Goal: Task Accomplishment & Management: Manage account settings

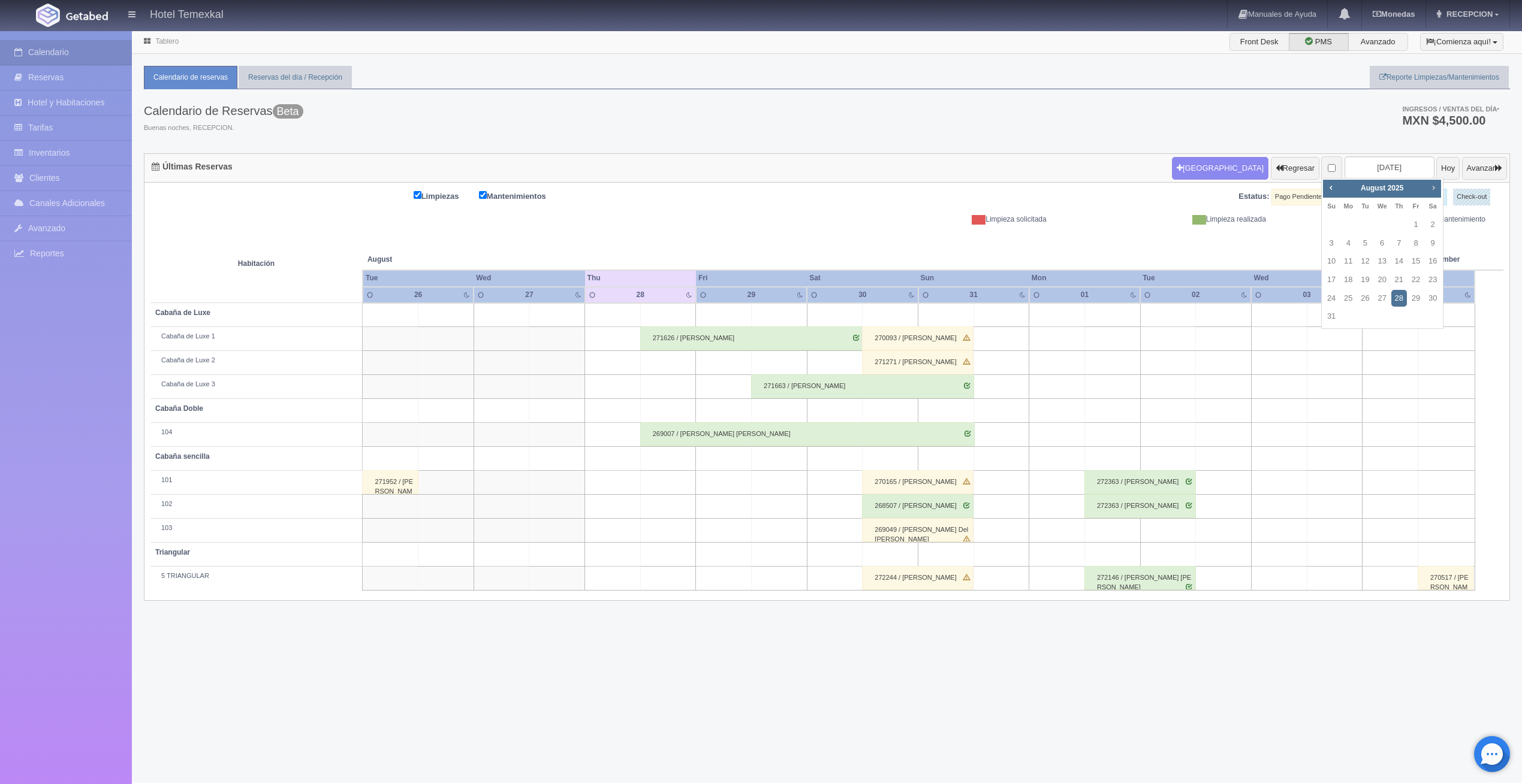
click at [1435, 191] on span "Next" at bounding box center [1433, 187] width 10 height 10
click at [1356, 225] on link "1" at bounding box center [1348, 225] width 16 height 17
type input "[DATE]"
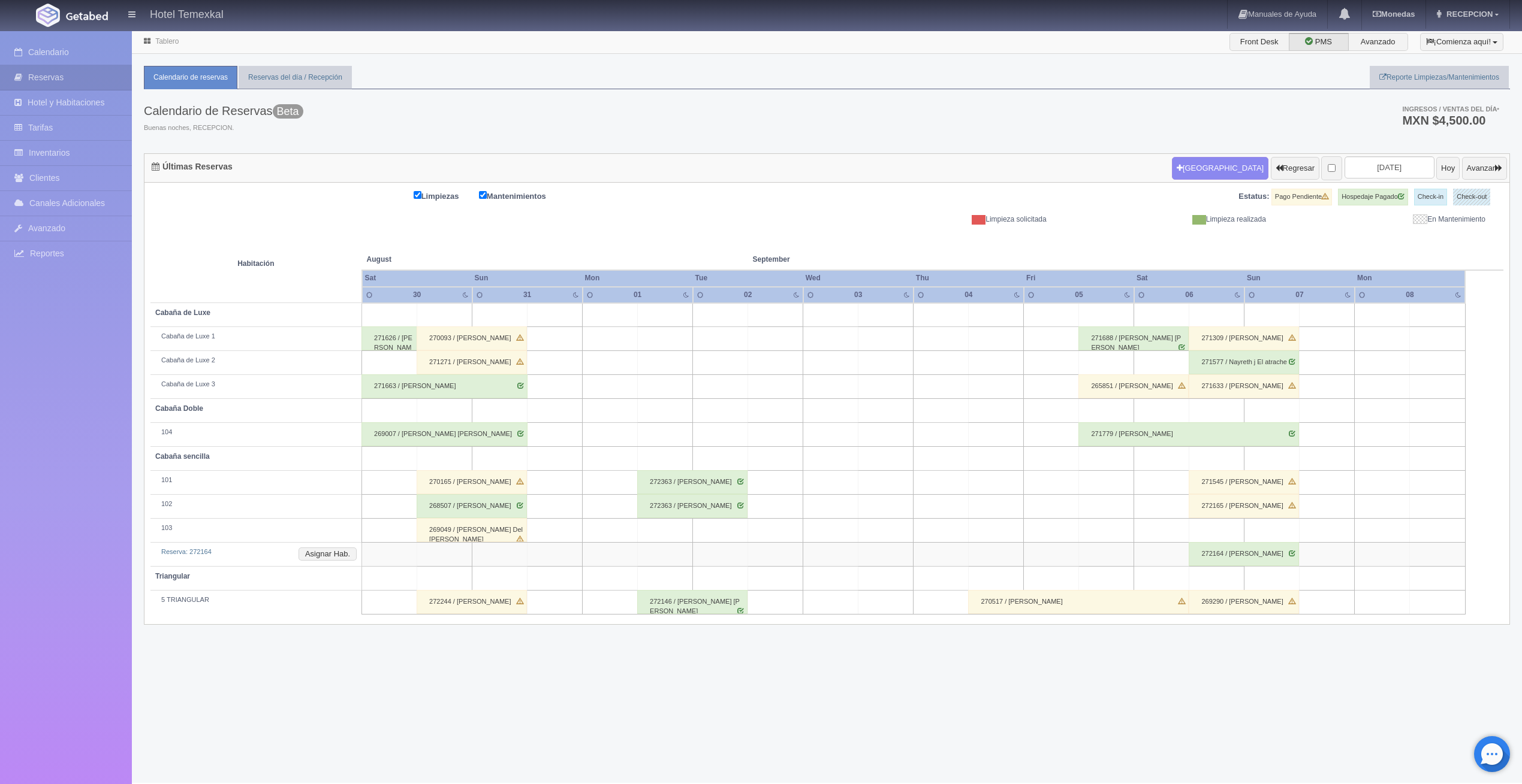
click at [685, 509] on div "272363 / [PERSON_NAME]" at bounding box center [692, 506] width 110 height 24
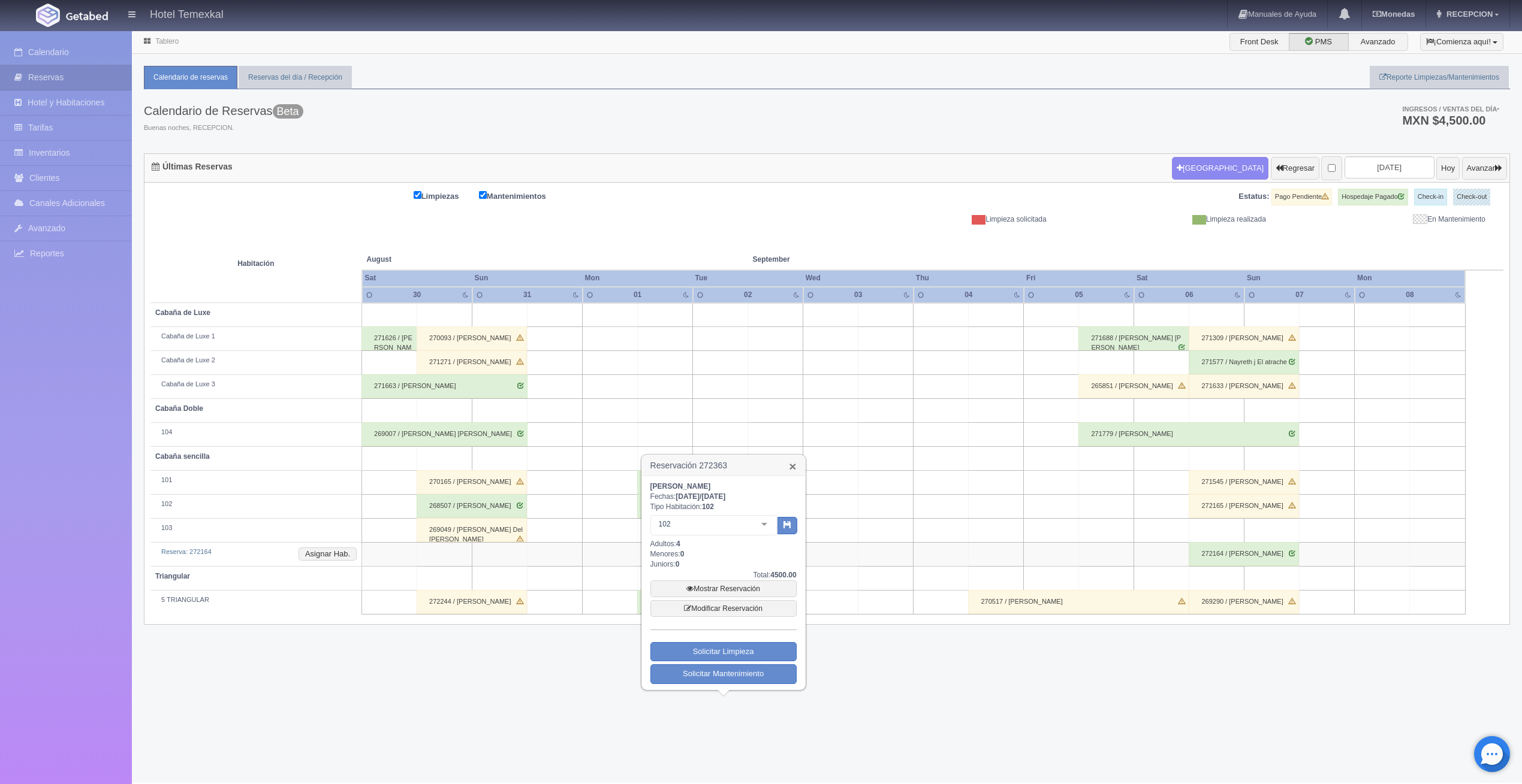
click at [791, 467] on link "×" at bounding box center [792, 466] width 7 height 13
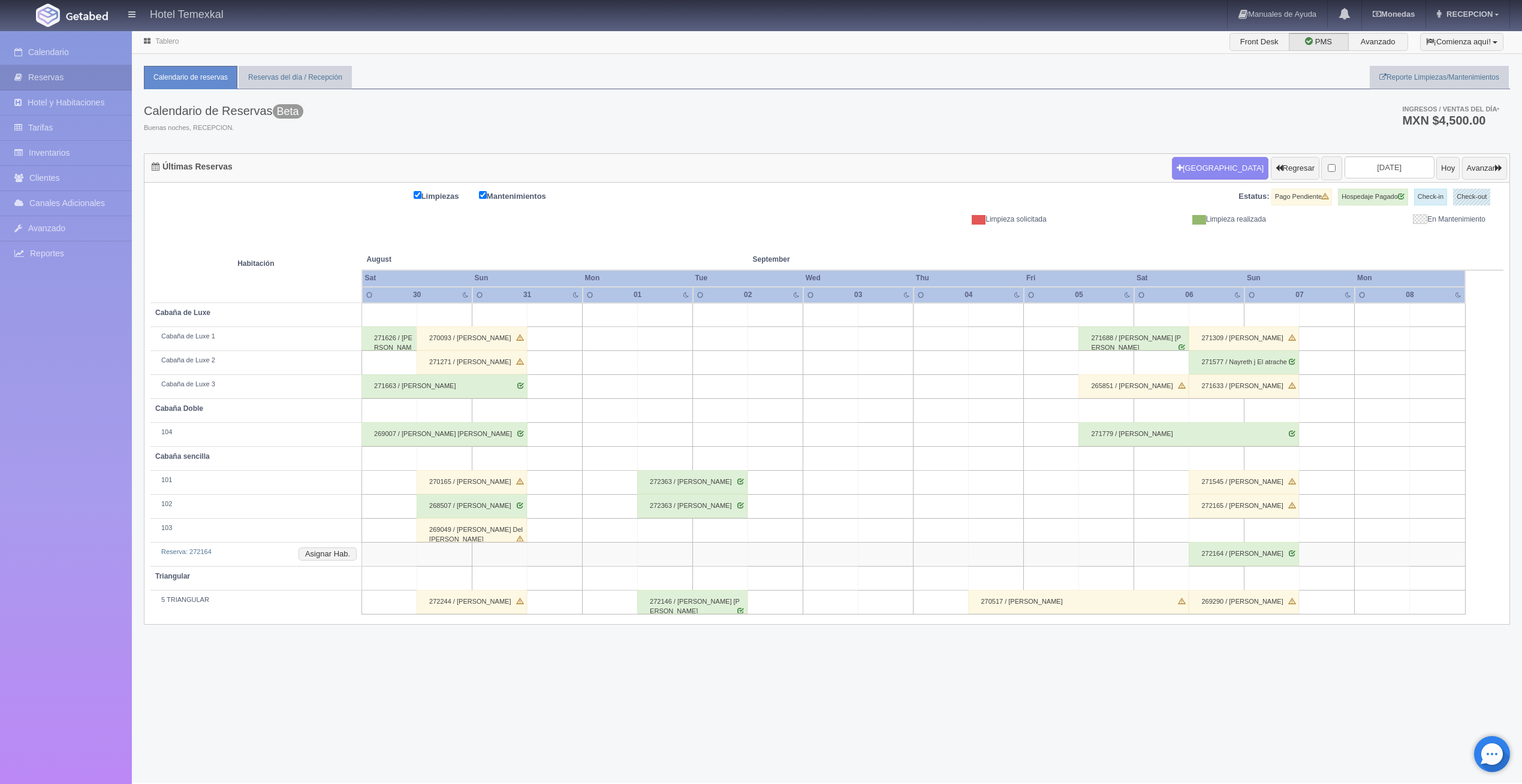
click at [704, 478] on div "272363 / [PERSON_NAME]" at bounding box center [692, 483] width 110 height 24
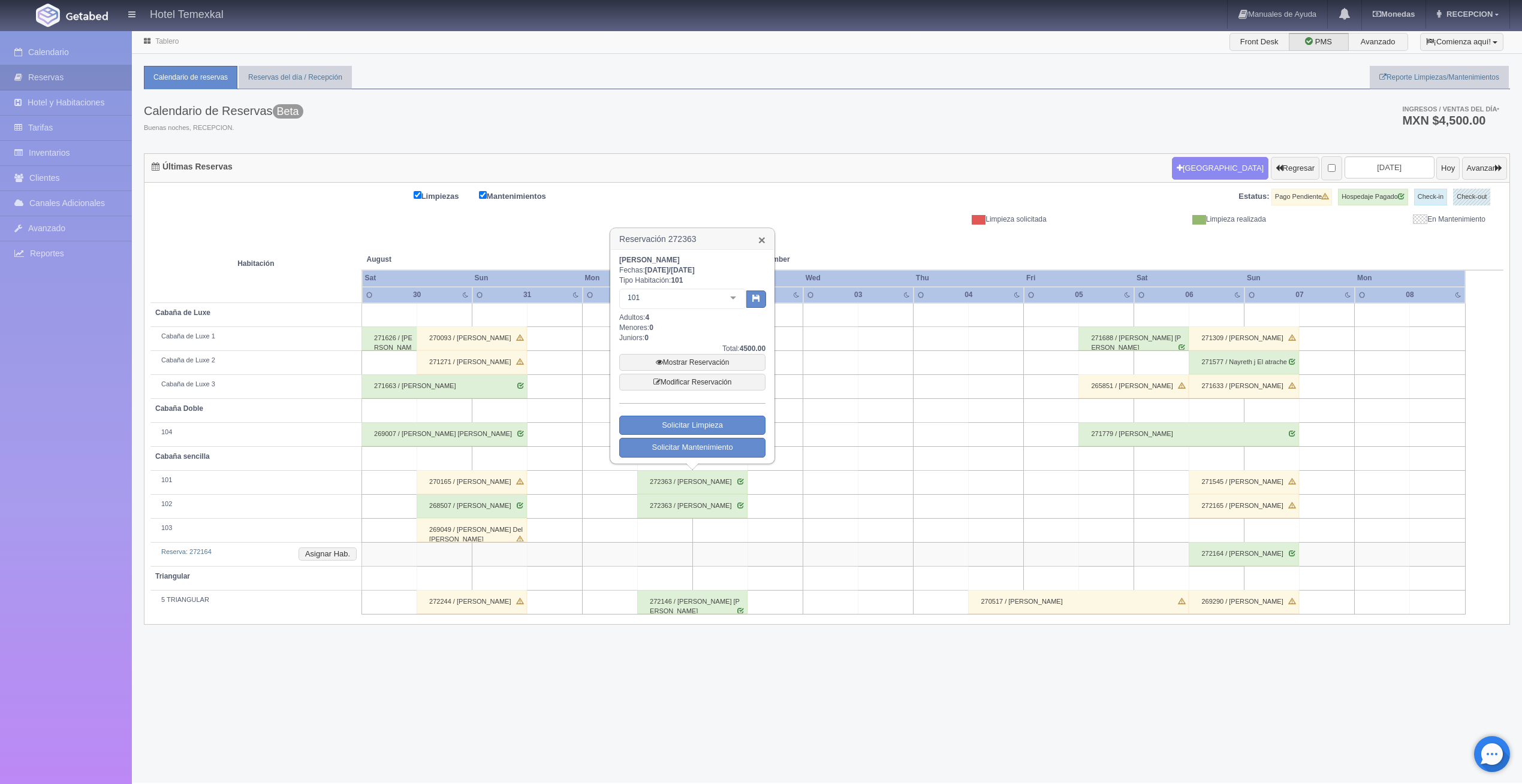
click at [758, 234] on link "×" at bounding box center [762, 240] width 7 height 13
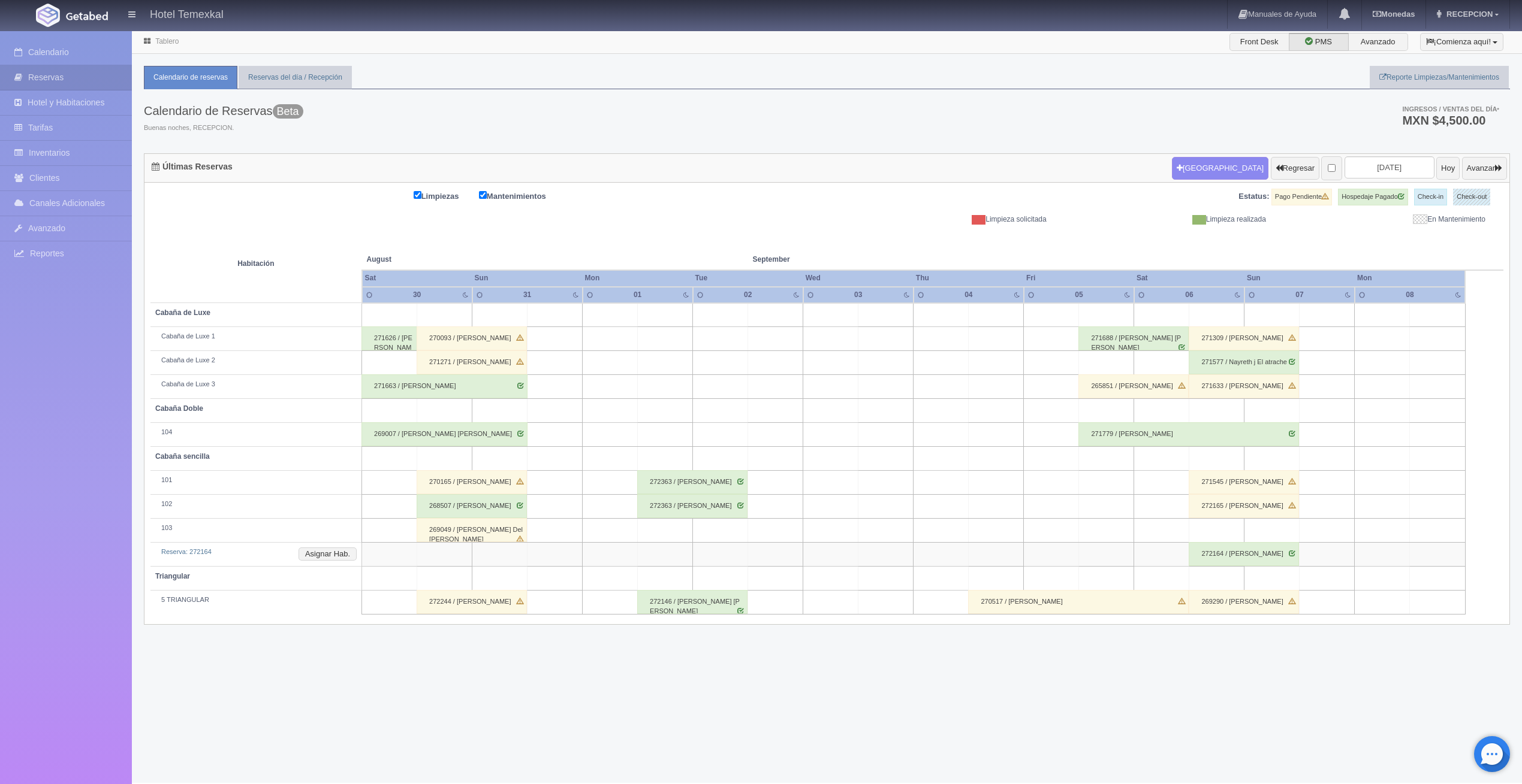
click at [682, 414] on td at bounding box center [666, 411] width 55 height 24
click at [655, 448] on button "[GEOGRAPHIC_DATA]" at bounding box center [668, 444] width 104 height 20
type input "[DATE]"
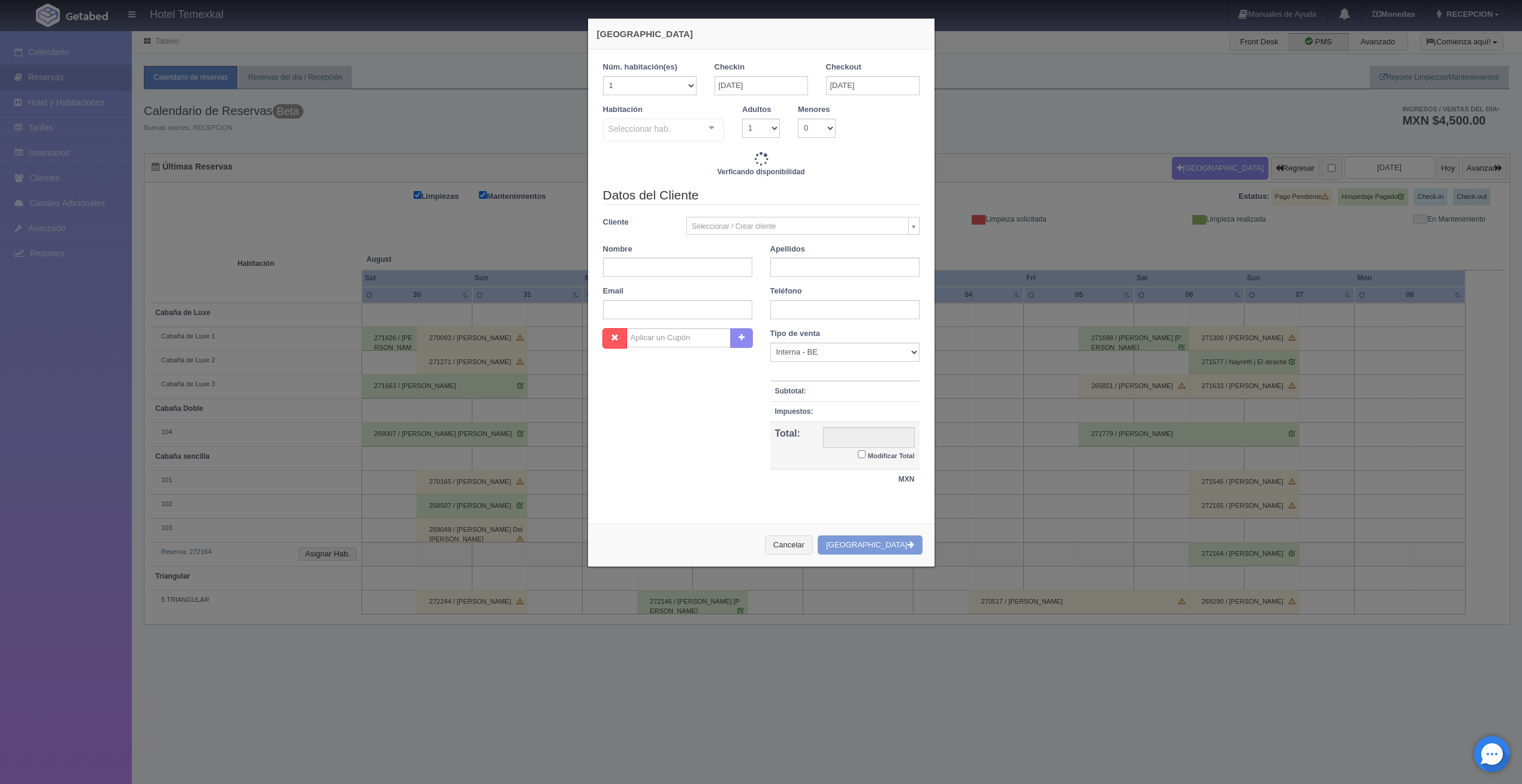
checkbox input "false"
type input "4000.00"
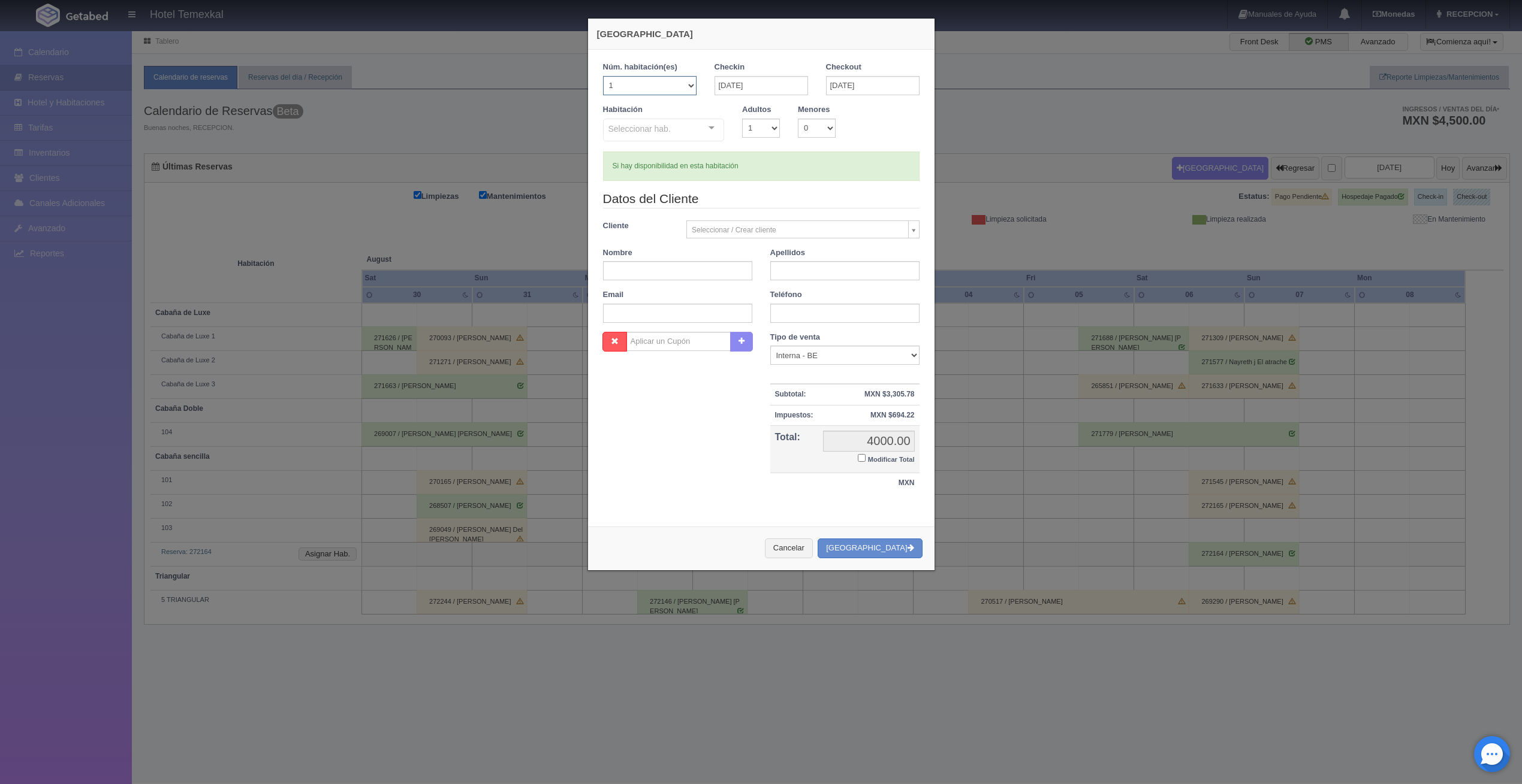
click at [635, 80] on select "1 2 3 4 5 6 7 8 9 10 11 12 13 14 15 16 17 18 19 20" at bounding box center [650, 86] width 94 height 19
checkbox input "false"
select select "2"
click at [603, 76] on select "1 2 3 4 5 6 7 8 9 10 11 12 13 14 15 16 17 18 19 20" at bounding box center [650, 86] width 94 height 19
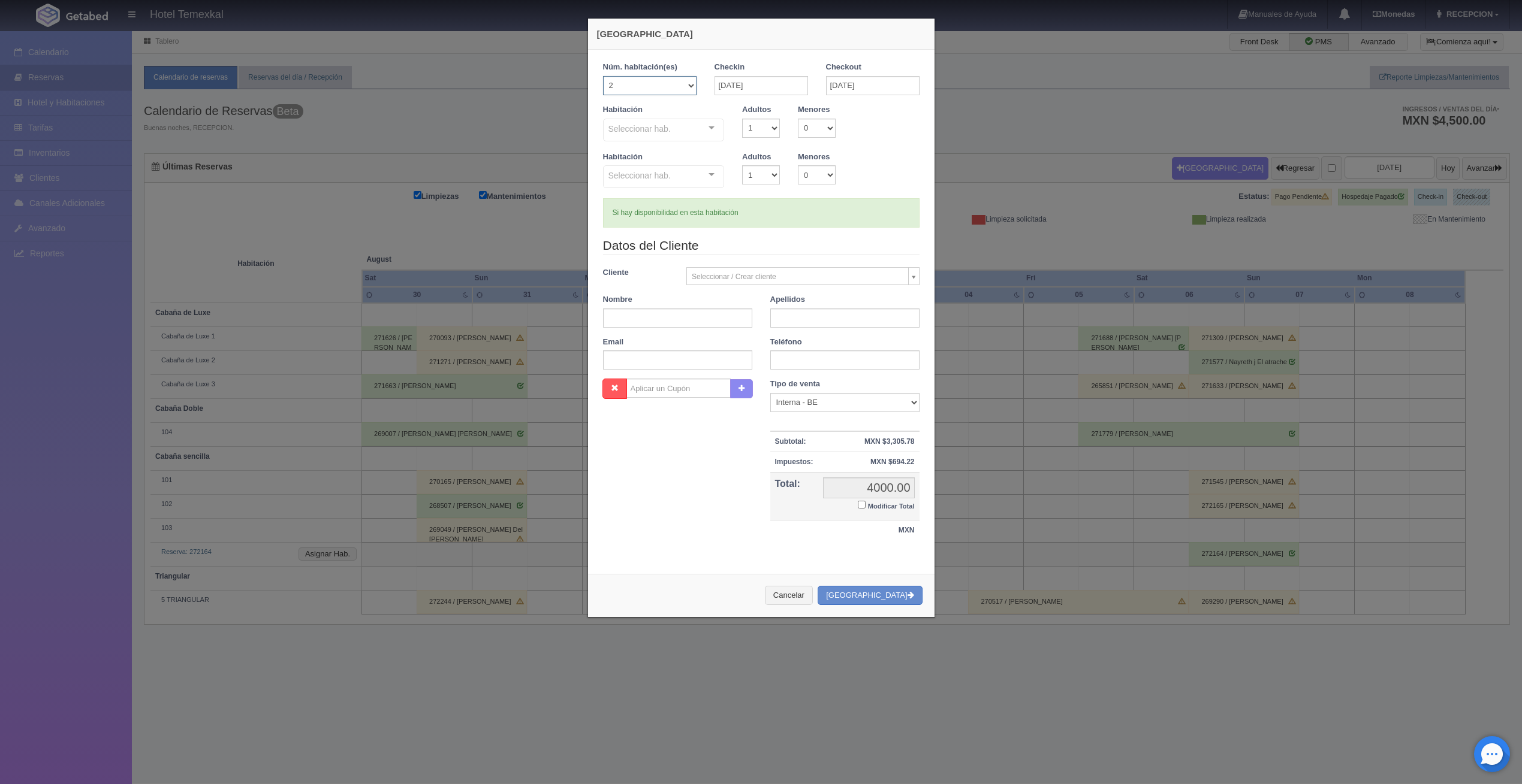
checkbox input "false"
click at [811, 597] on button "Cancelar" at bounding box center [788, 595] width 48 height 20
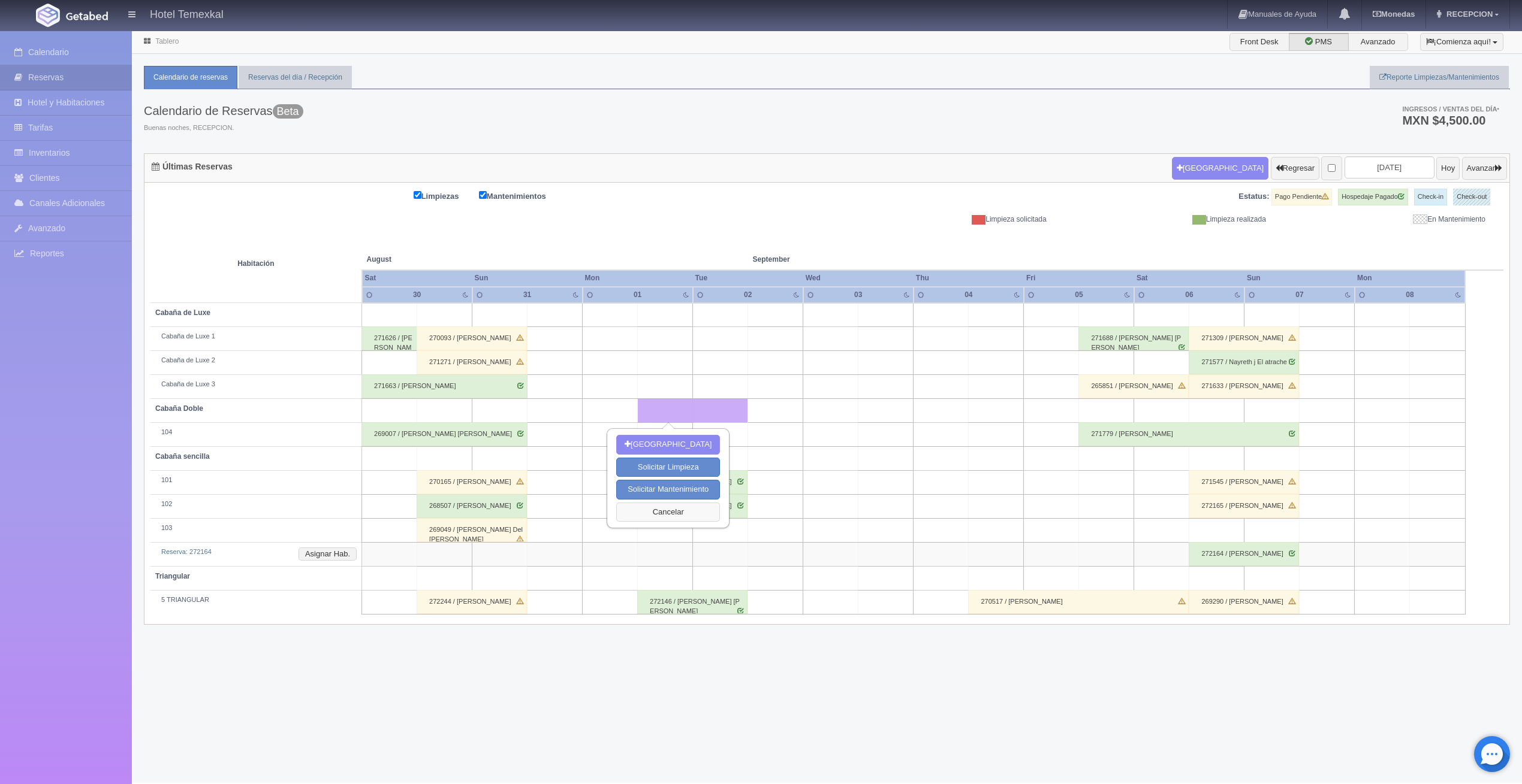
click at [683, 510] on button "Cancelar" at bounding box center [668, 512] width 104 height 20
click at [707, 480] on div "272363 / [PERSON_NAME]" at bounding box center [692, 483] width 110 height 24
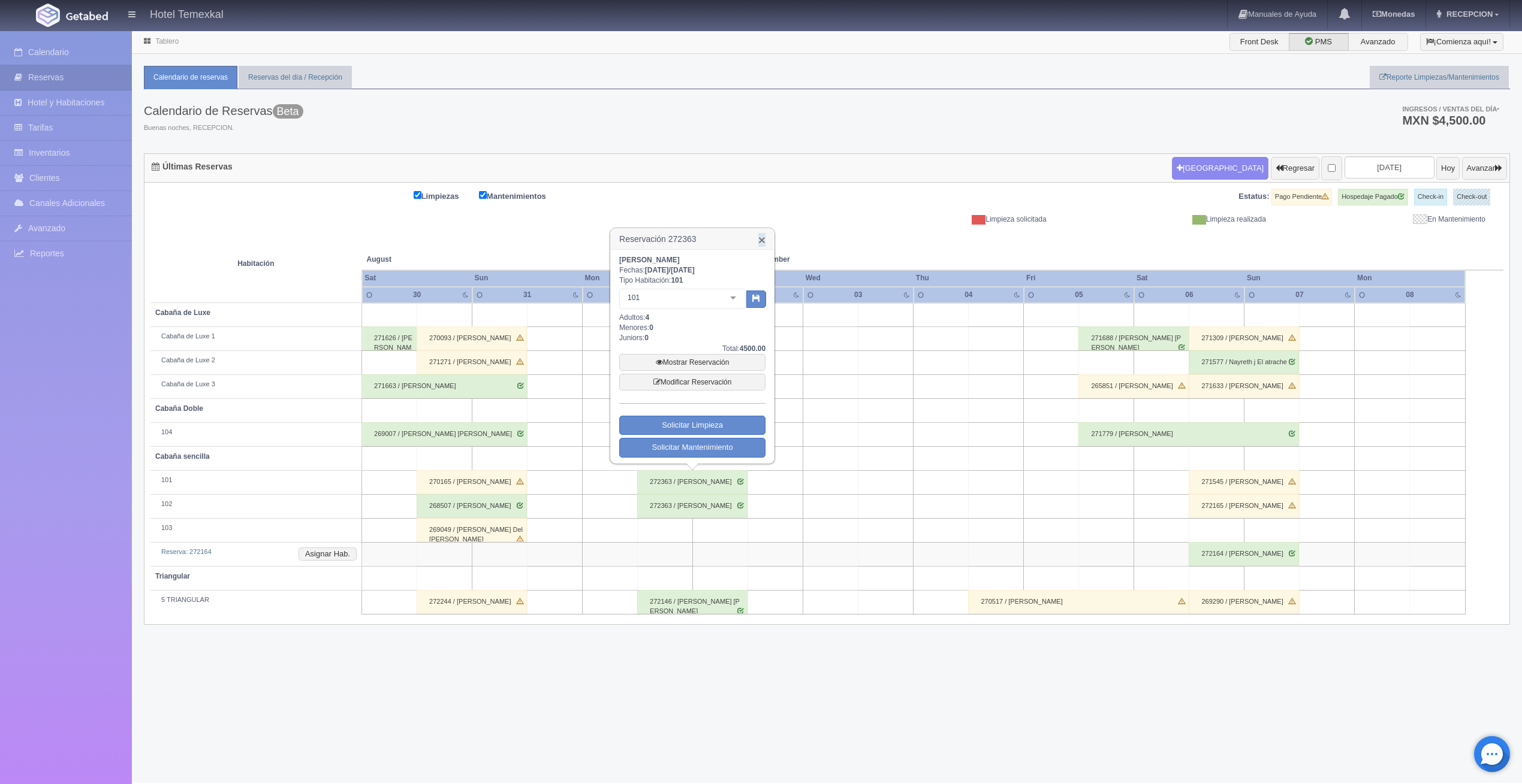
click at [761, 240] on link "×" at bounding box center [762, 240] width 7 height 13
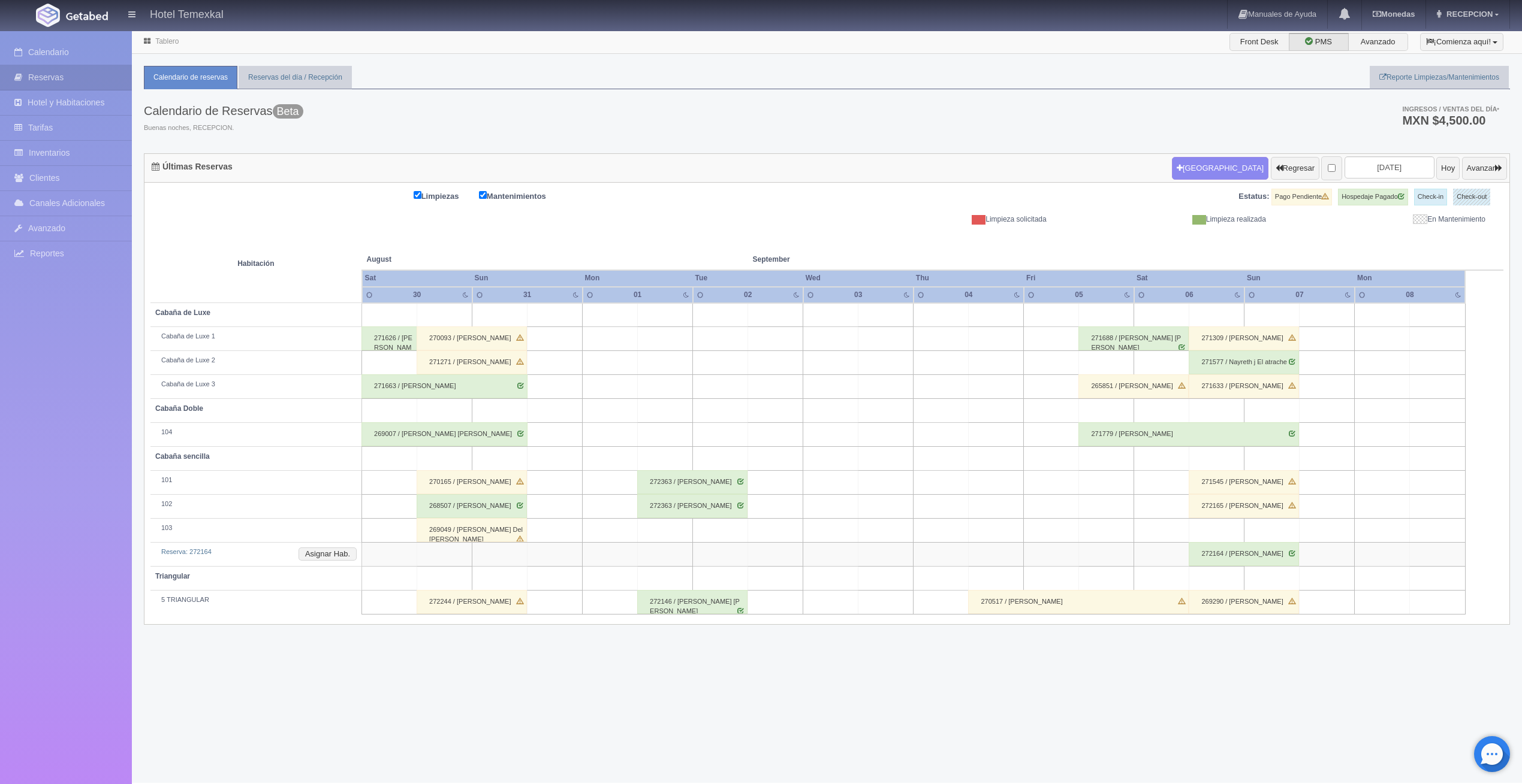
drag, startPoint x: 761, startPoint y: 240, endPoint x: 697, endPoint y: 200, distance: 75.5
click at [697, 200] on div "Limpiezas Mantenimientos" at bounding box center [489, 197] width 677 height 16
click at [82, 152] on link "Inventarios" at bounding box center [66, 152] width 132 height 24
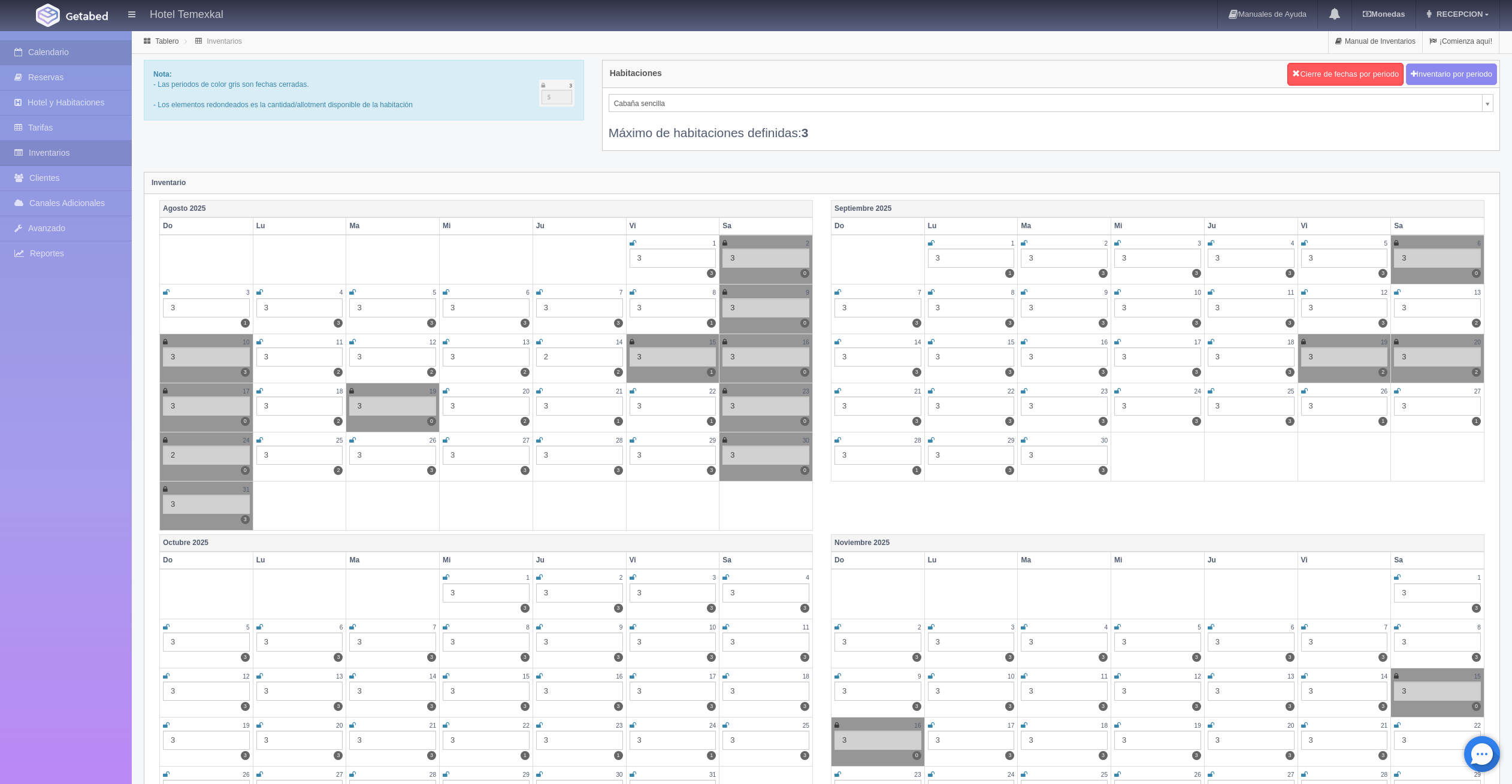
click at [30, 62] on link "Calendario" at bounding box center [66, 52] width 132 height 24
